Goal: Task Accomplishment & Management: Manage account settings

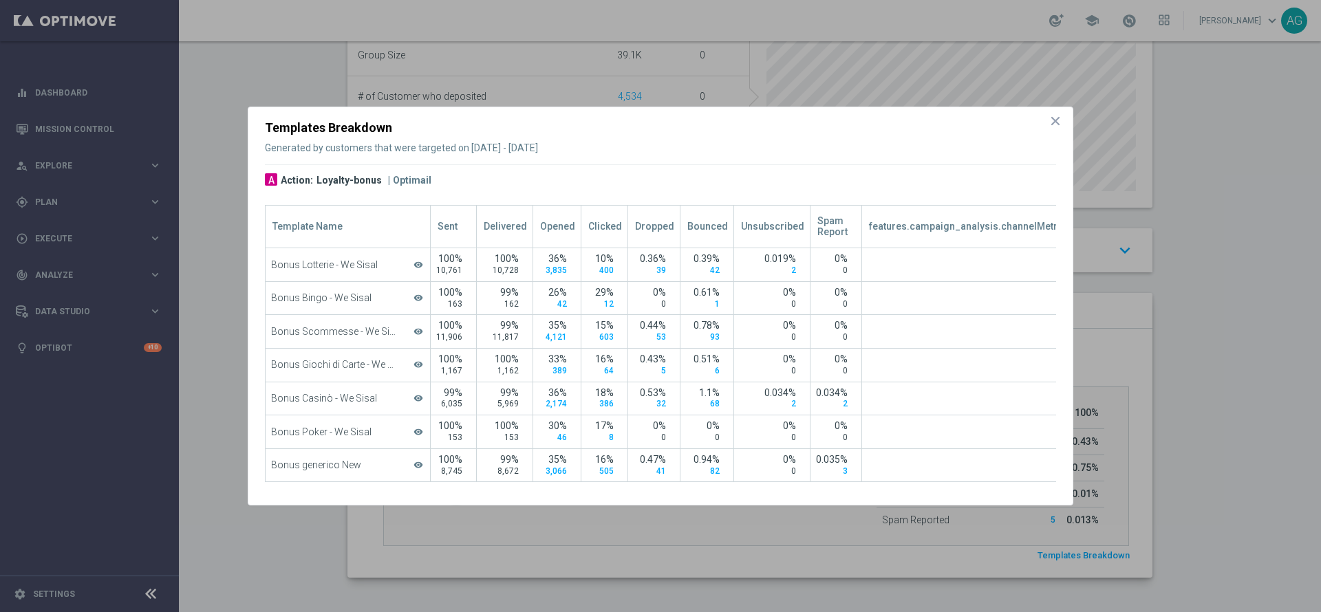
click at [1050, 119] on icon "icon" at bounding box center [1055, 121] width 14 height 14
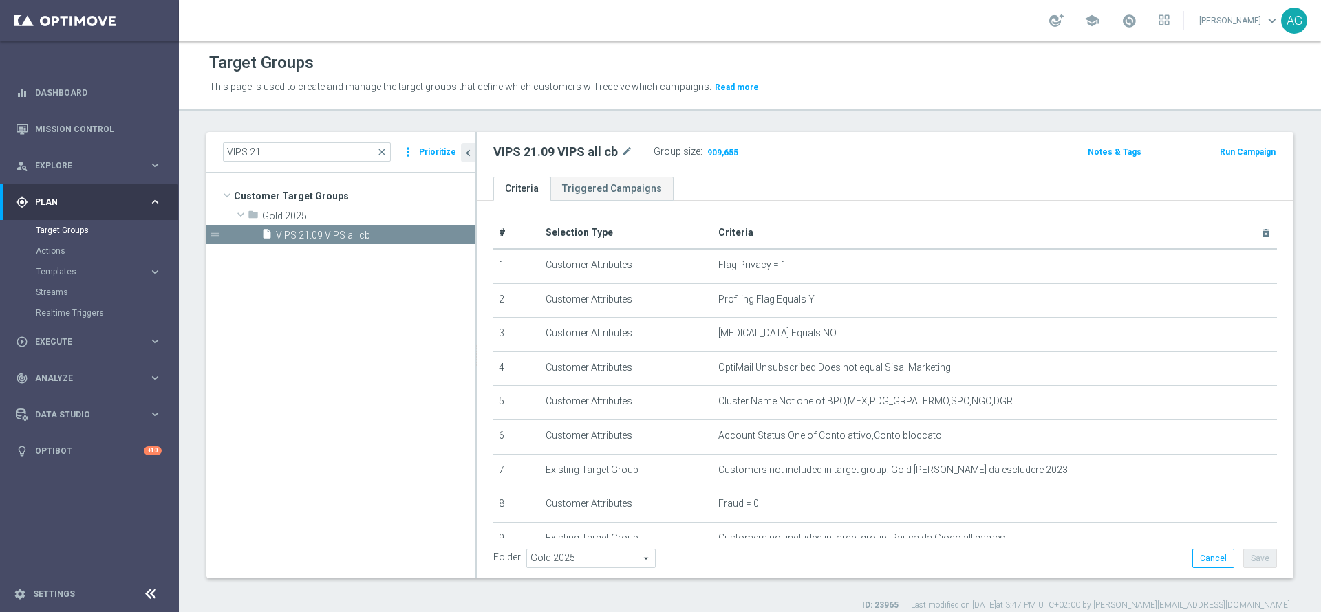
scroll to position [12, 0]
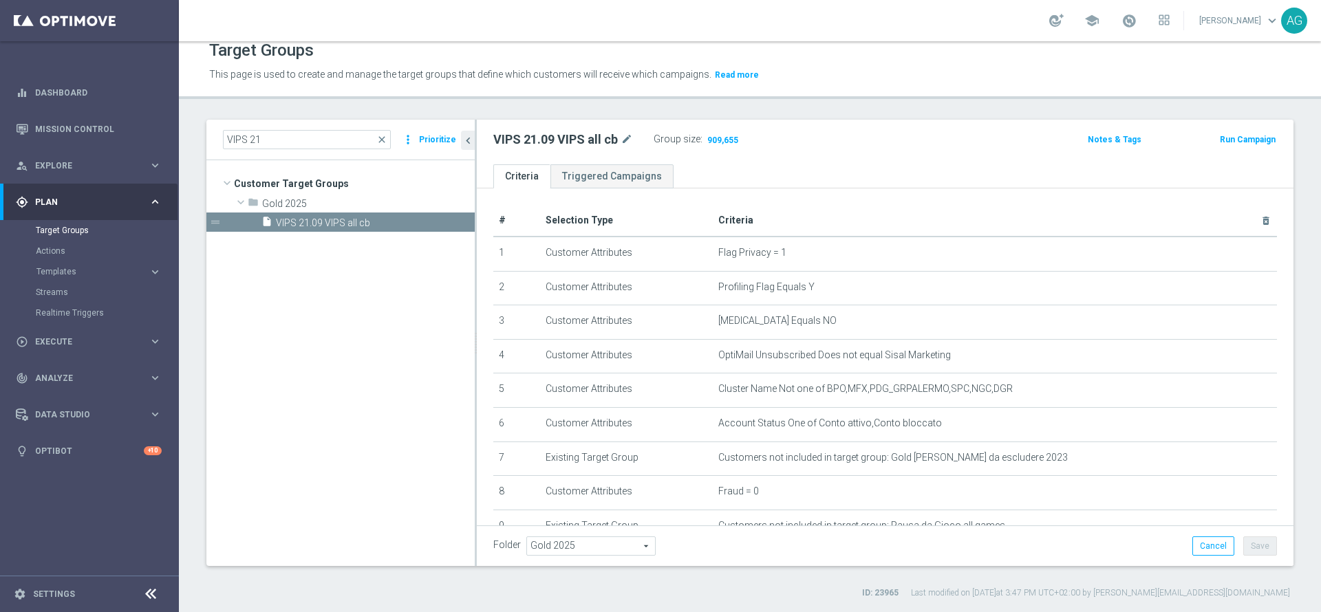
click at [574, 140] on h2 "VIPS 21.09 VIPS all cb" at bounding box center [555, 139] width 124 height 17
drag, startPoint x: 498, startPoint y: 139, endPoint x: 590, endPoint y: 134, distance: 92.3
click at [590, 134] on h2 "VIPS 21.09 VIPS all cb" at bounding box center [555, 139] width 124 height 17
drag, startPoint x: 492, startPoint y: 136, endPoint x: 617, endPoint y: 133, distance: 125.2
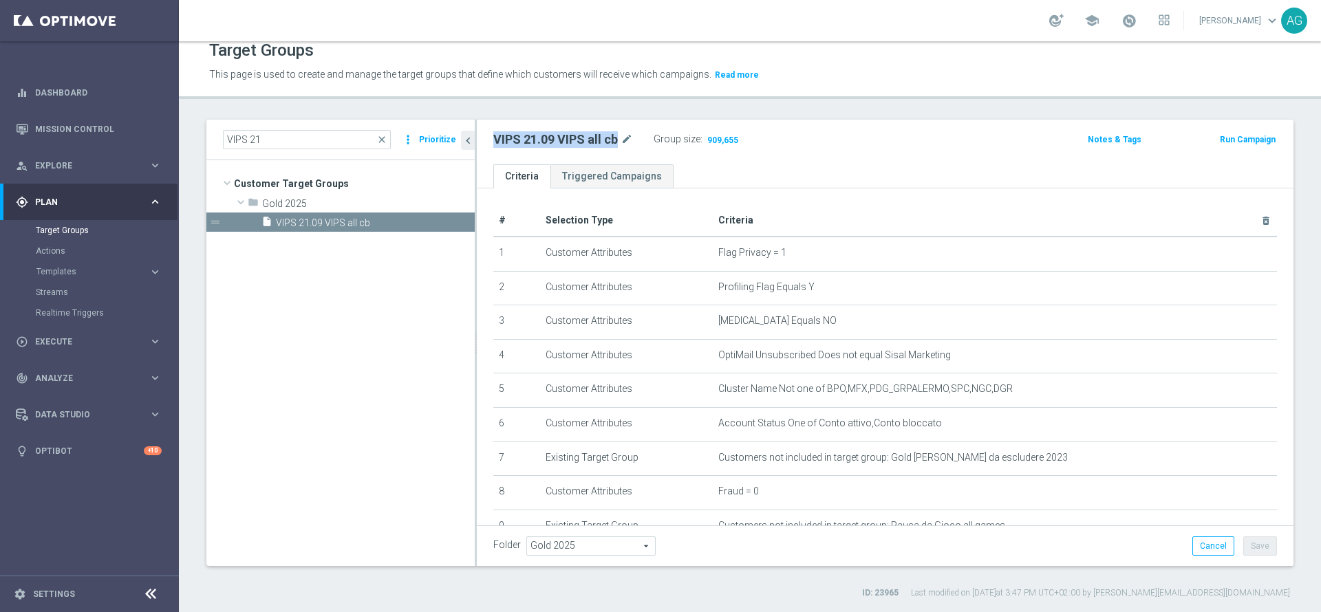
click at [617, 133] on div "VIPS 21.09 VIPS all cb mode_edit Group size : 909,655" at bounding box center [751, 141] width 536 height 22
copy h2 "VIPS 21.09 VIPS all cb"
